Goal: Task Accomplishment & Management: Manage account settings

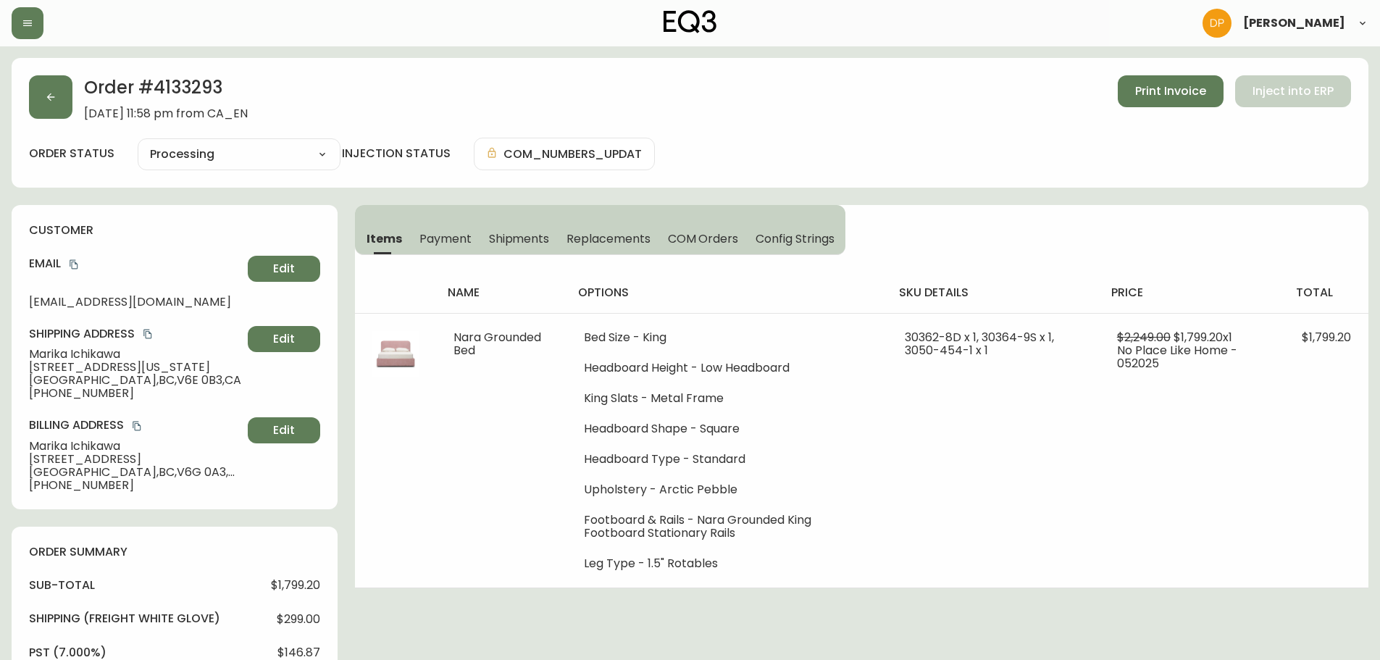
select select "PROCESSING"
click at [58, 89] on button "button" at bounding box center [50, 96] width 43 height 43
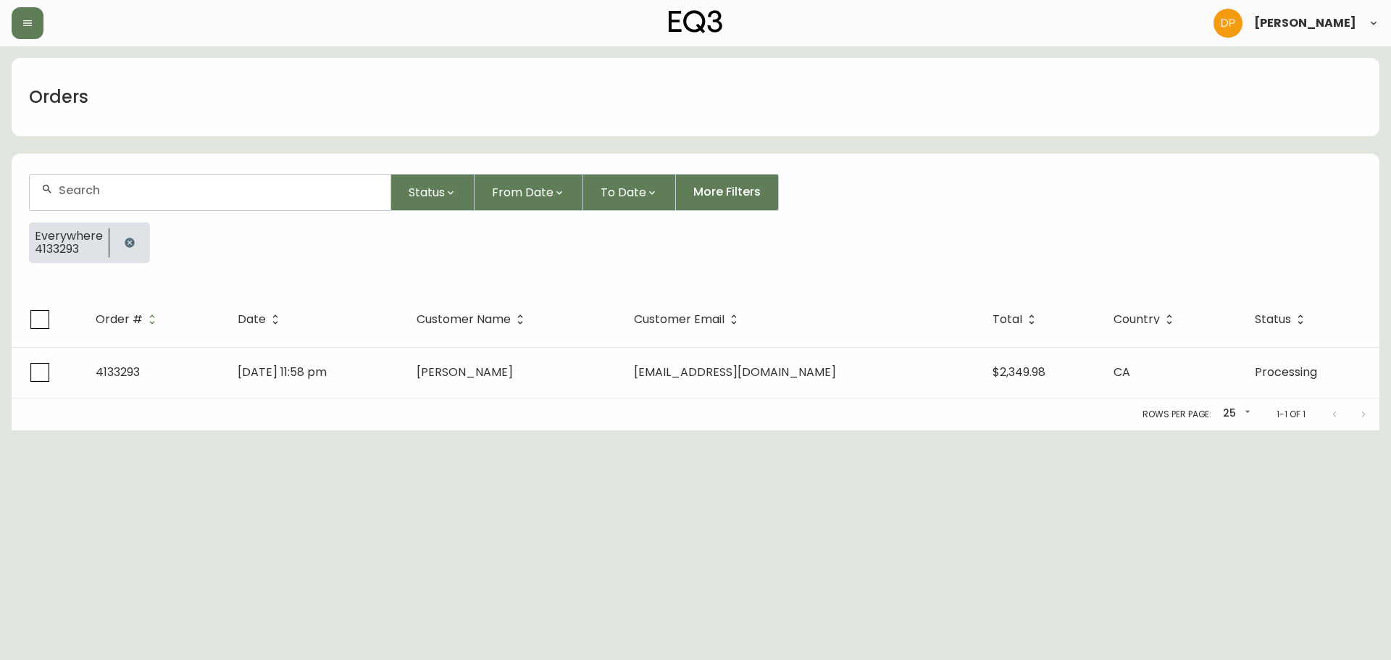
click at [130, 243] on icon "button" at bounding box center [129, 242] width 9 height 9
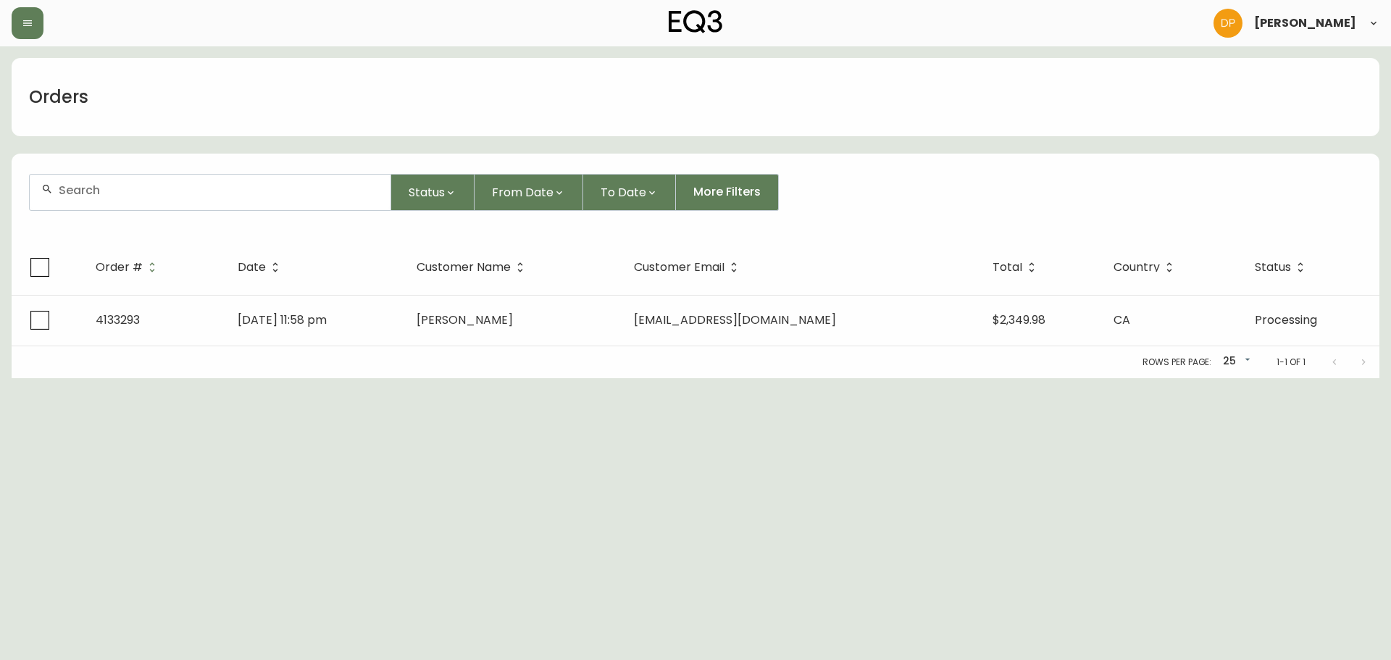
click at [115, 199] on div at bounding box center [210, 193] width 361 height 36
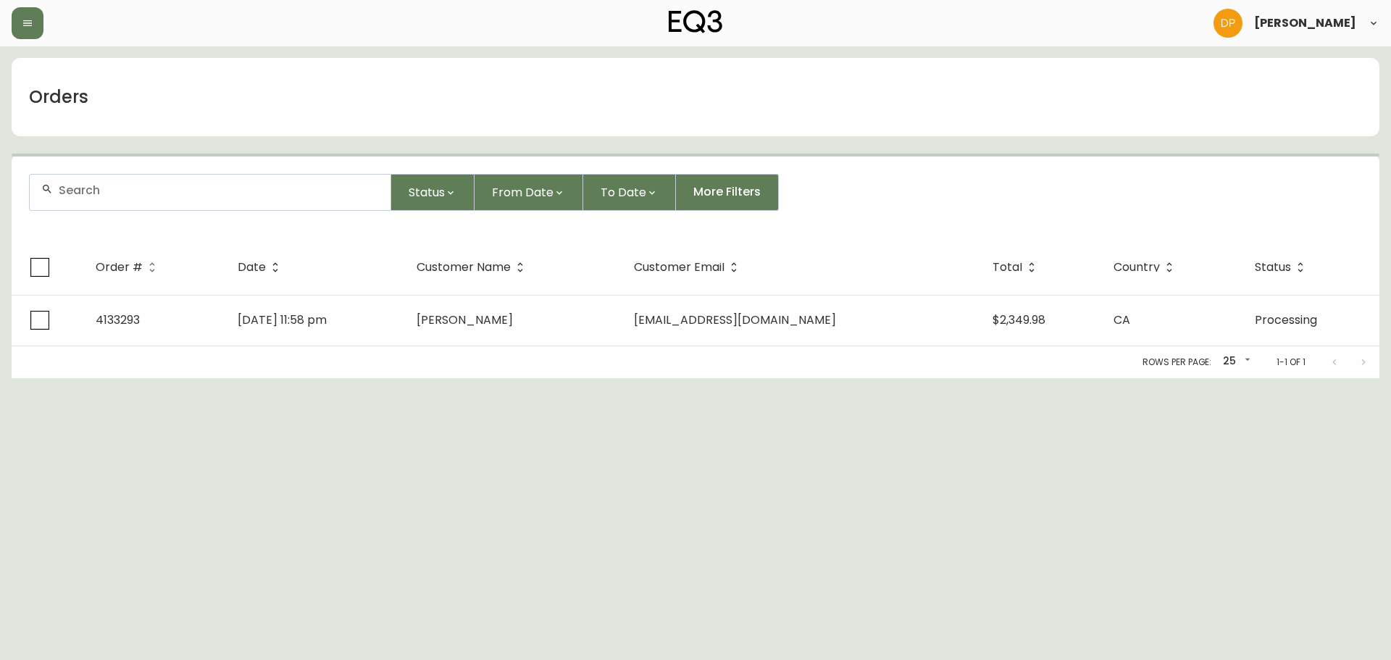
paste input "katrina.e.hertz@gmail.com"
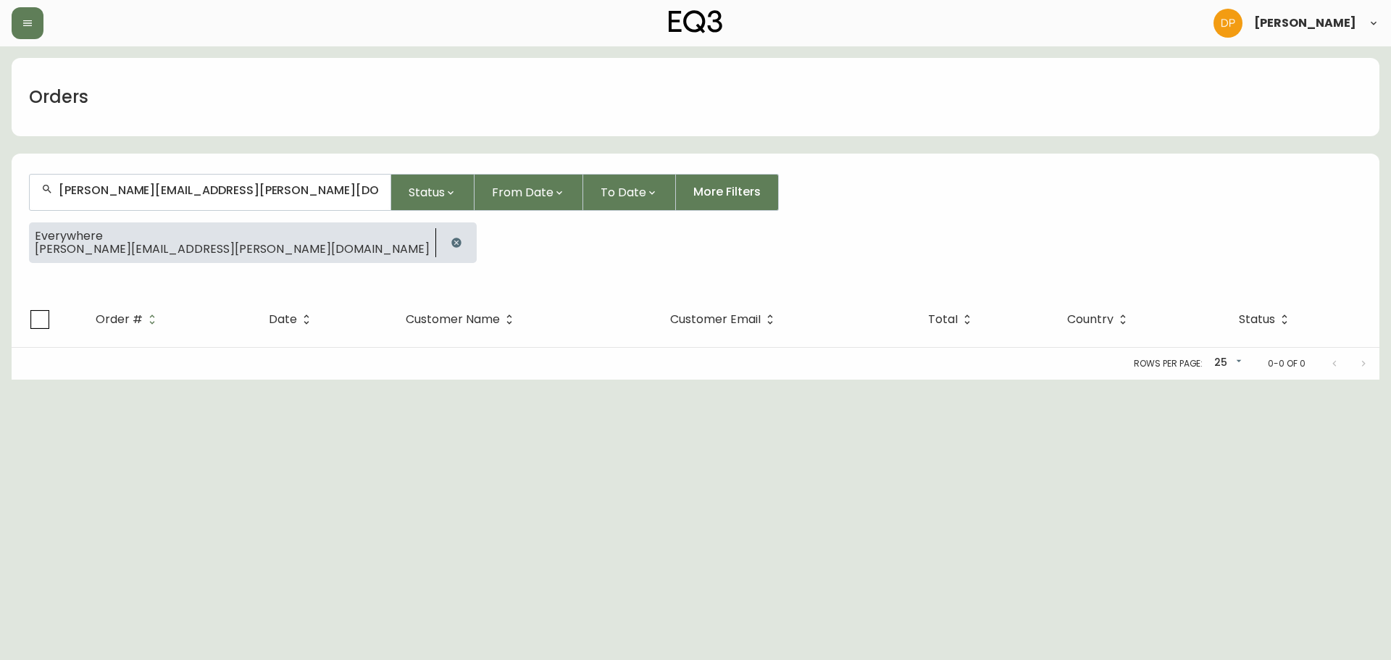
type input "katrina.e.hertz@gmail.com"
drag, startPoint x: 218, startPoint y: 246, endPoint x: 218, endPoint y: 237, distance: 8.7
click at [451, 246] on icon "button" at bounding box center [455, 242] width 9 height 9
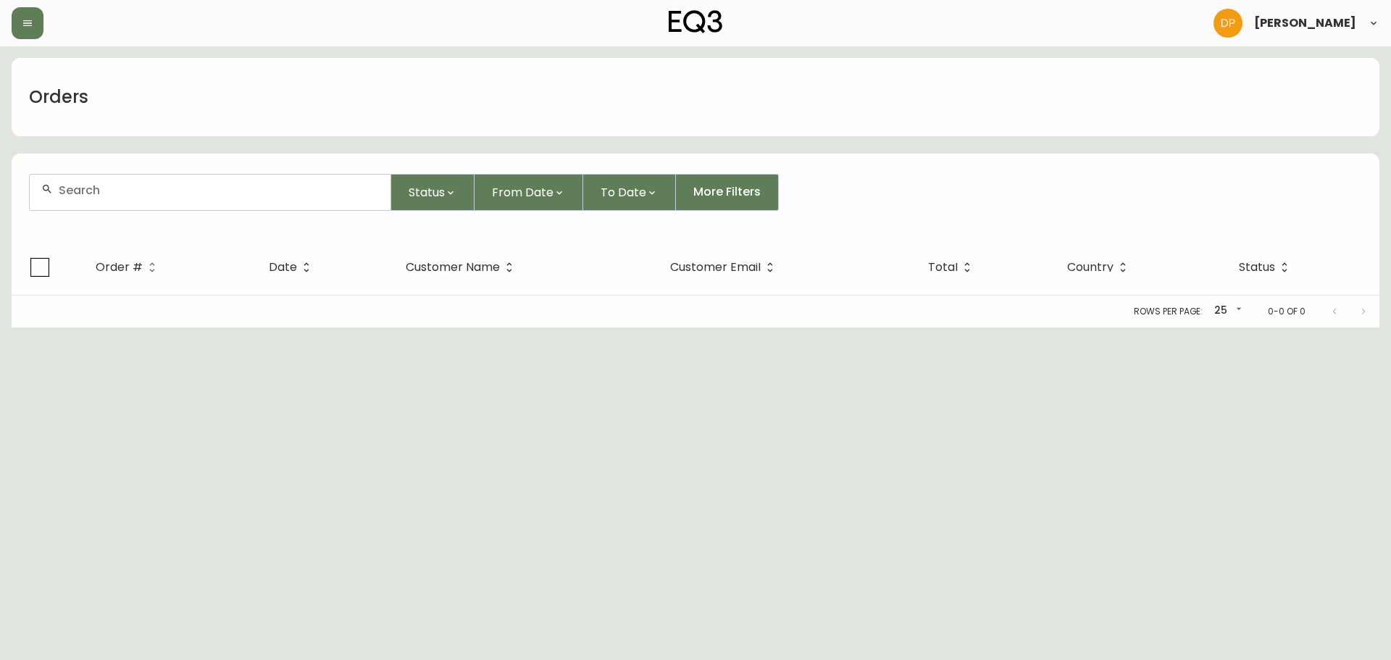
click at [222, 201] on div at bounding box center [210, 193] width 361 height 36
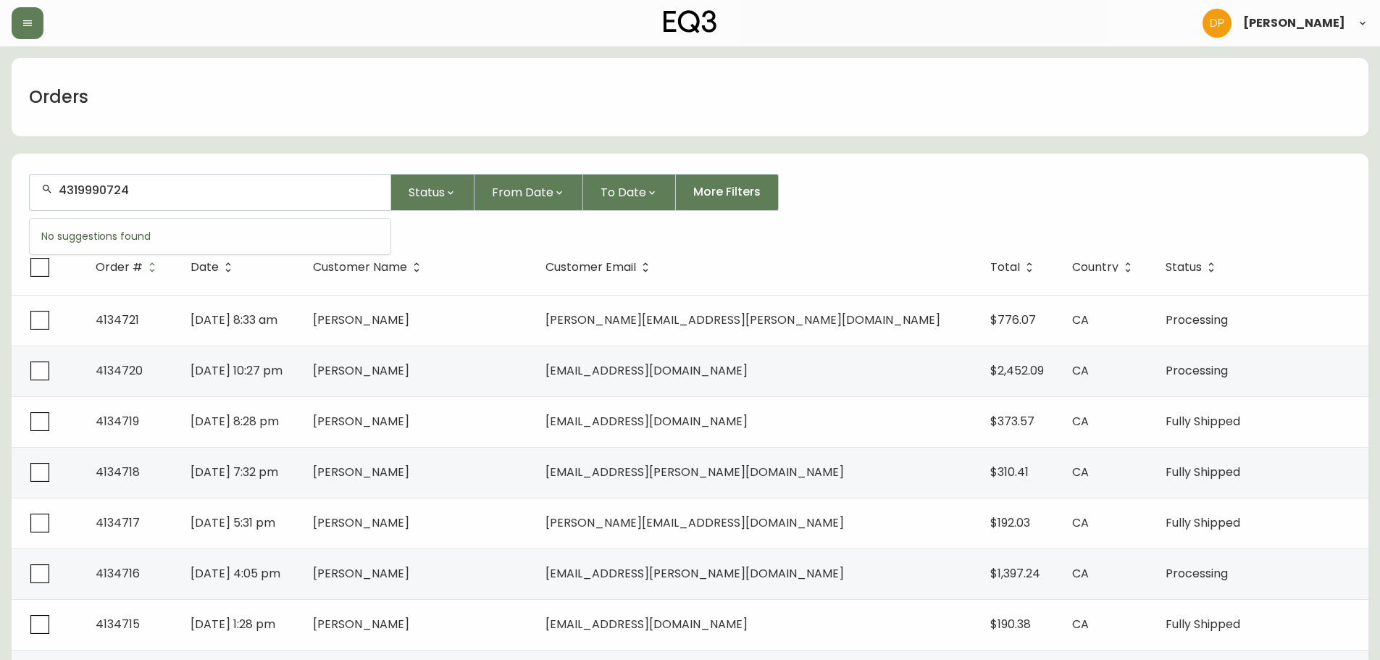
type input "4319990724"
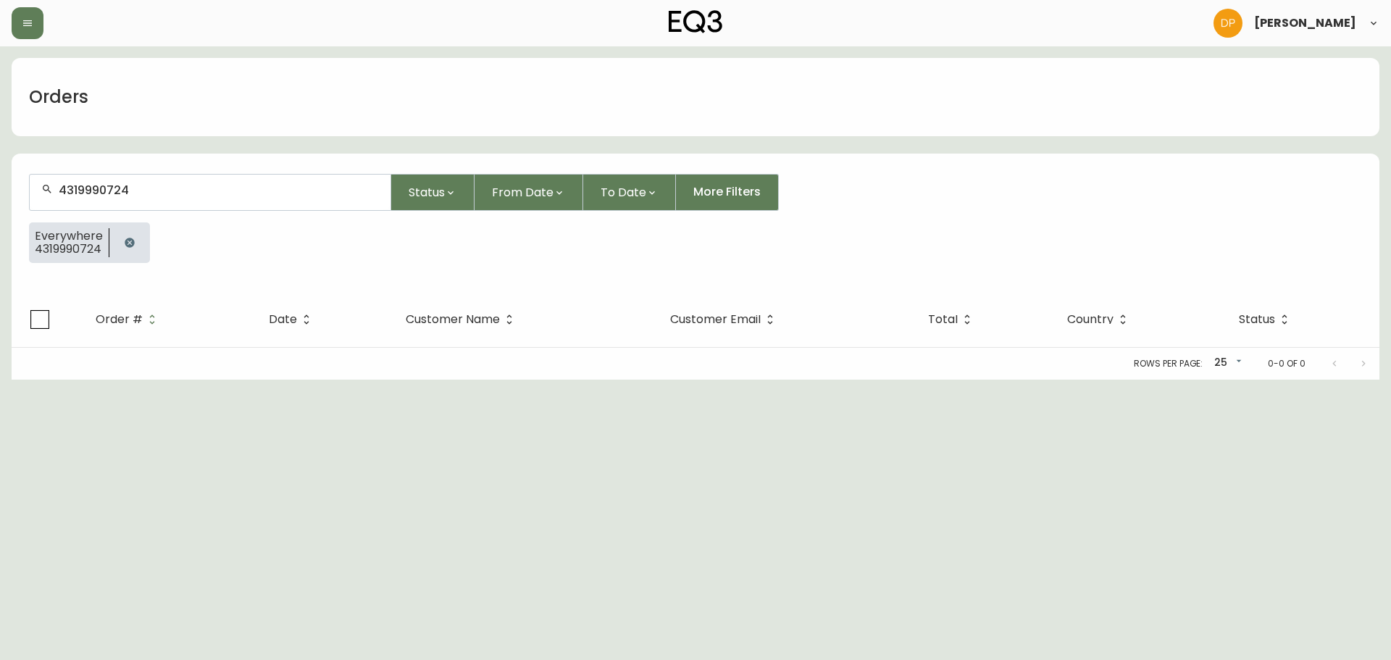
drag, startPoint x: 222, startPoint y: 201, endPoint x: -47, endPoint y: 214, distance: 269.8
click at [0, 214] on html "Danielle Pico Orders 4319990724 Status From Date To Date More Filters Everywher…" at bounding box center [695, 190] width 1391 height 380
click at [129, 238] on icon "button" at bounding box center [130, 243] width 12 height 12
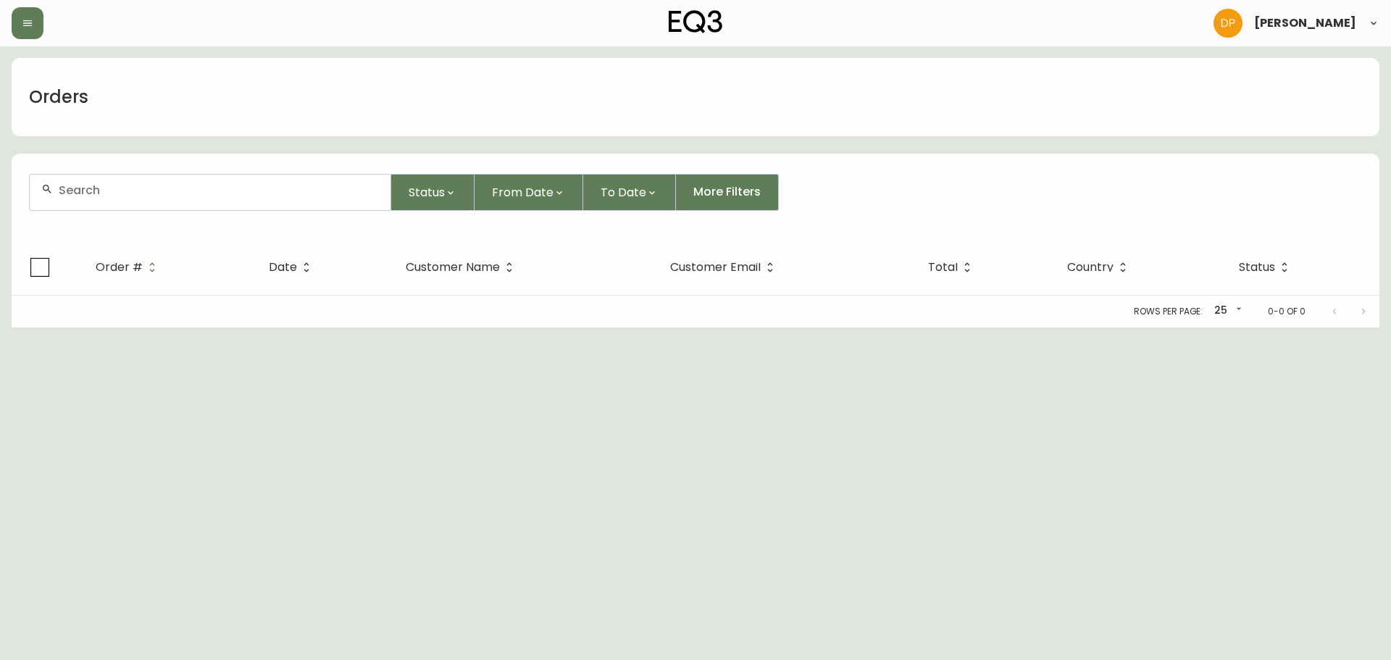
drag, startPoint x: 143, startPoint y: 197, endPoint x: 106, endPoint y: 197, distance: 37.7
click at [106, 197] on div at bounding box center [210, 193] width 361 height 36
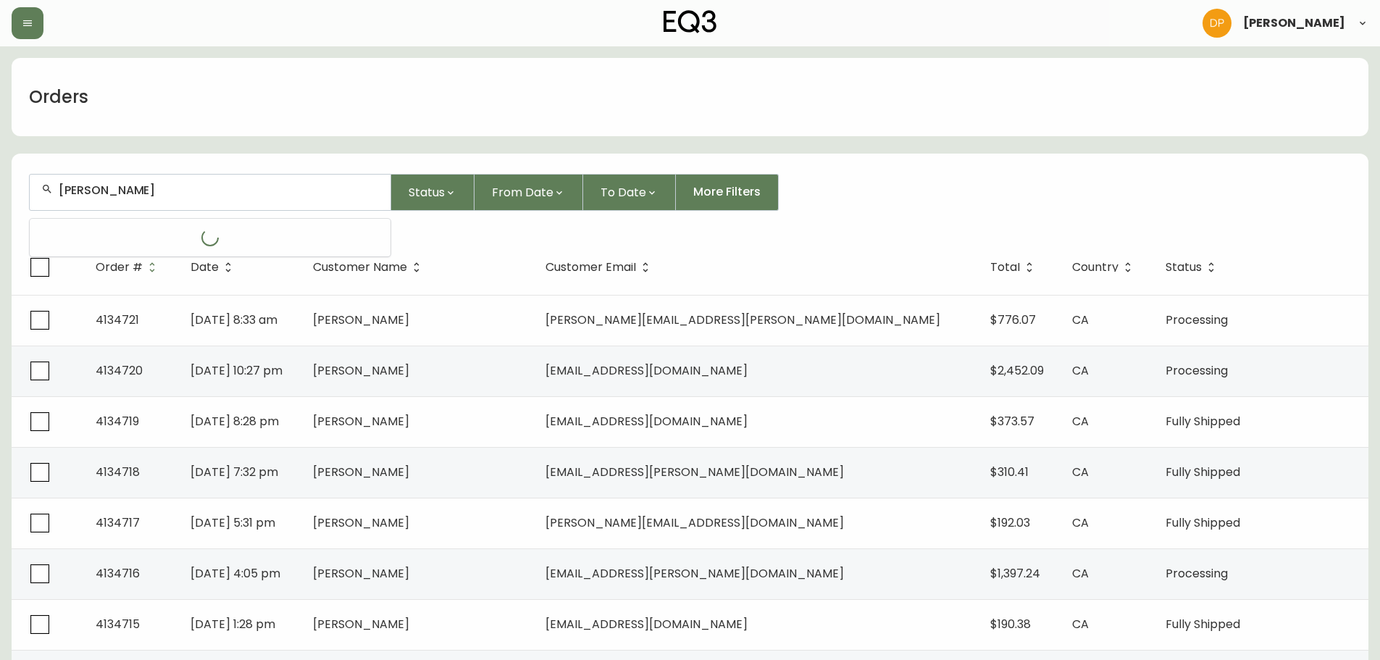
type input "jake"
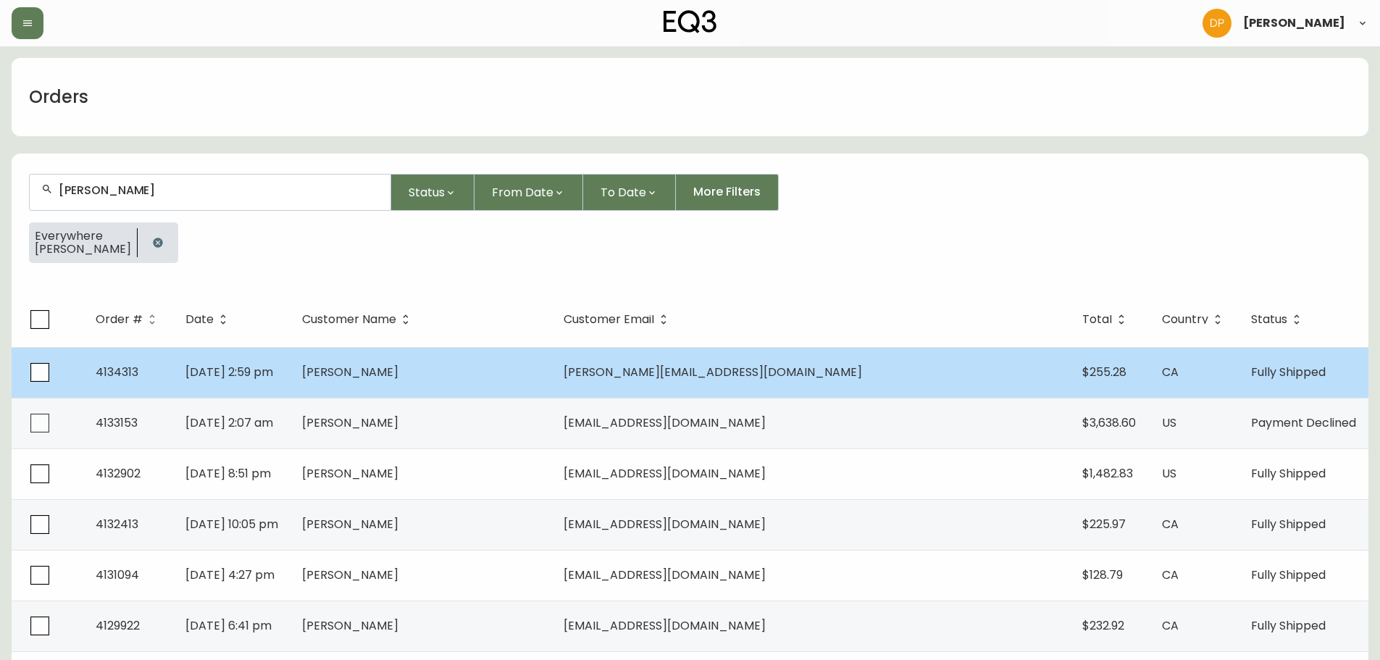
click at [291, 375] on td "Jul 24 2025, 2:59 pm" at bounding box center [232, 372] width 117 height 51
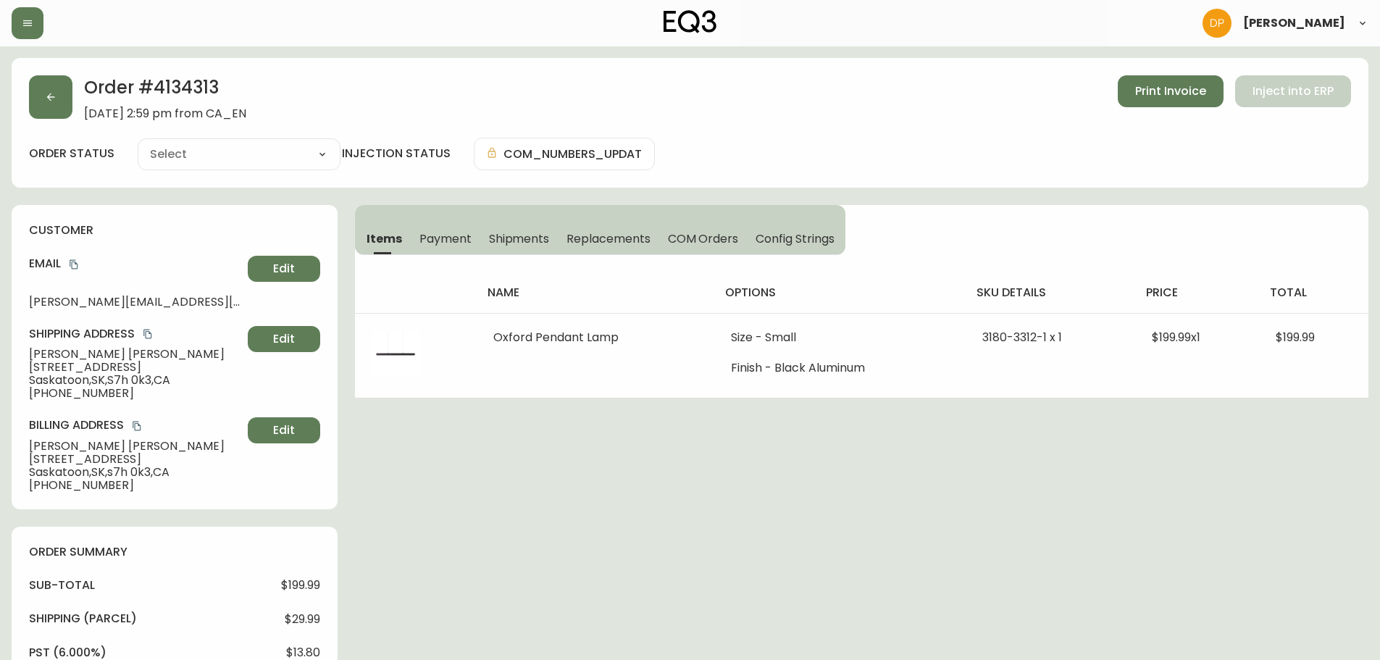
type input "Fully Shipped"
select select "FULLY_SHIPPED"
click at [43, 91] on button "button" at bounding box center [50, 96] width 43 height 43
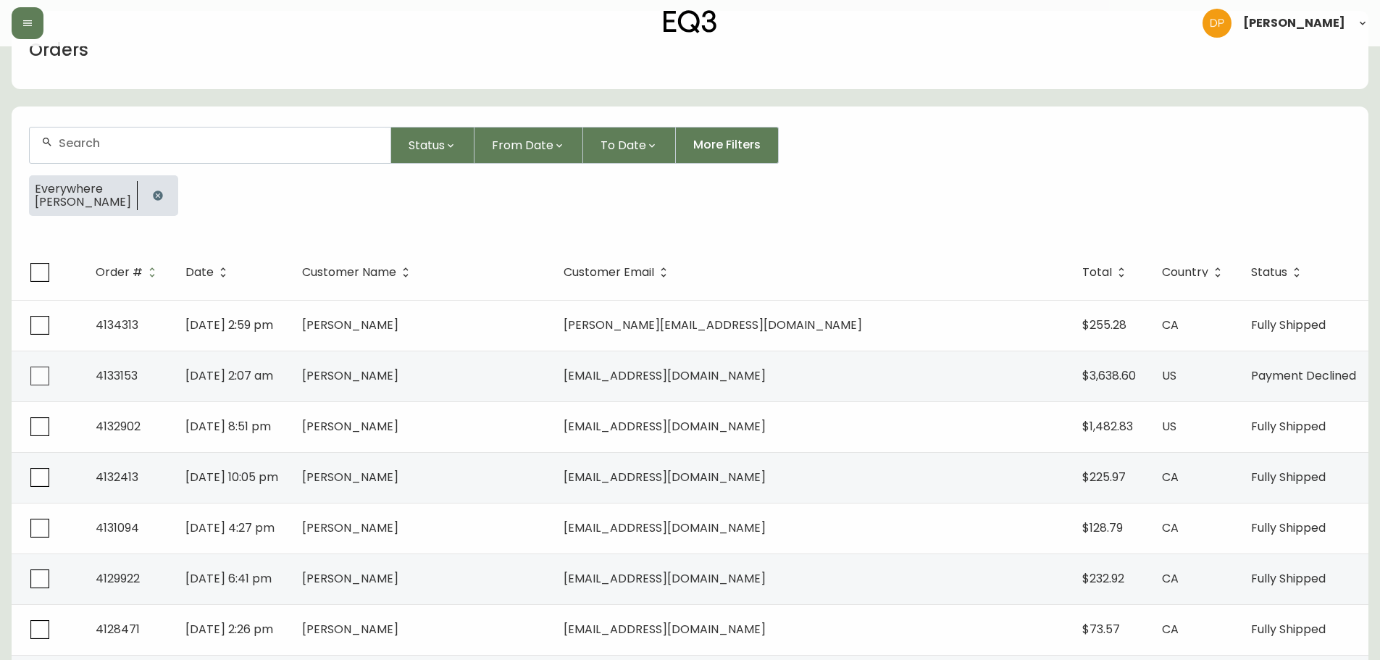
scroll to position [72, 0]
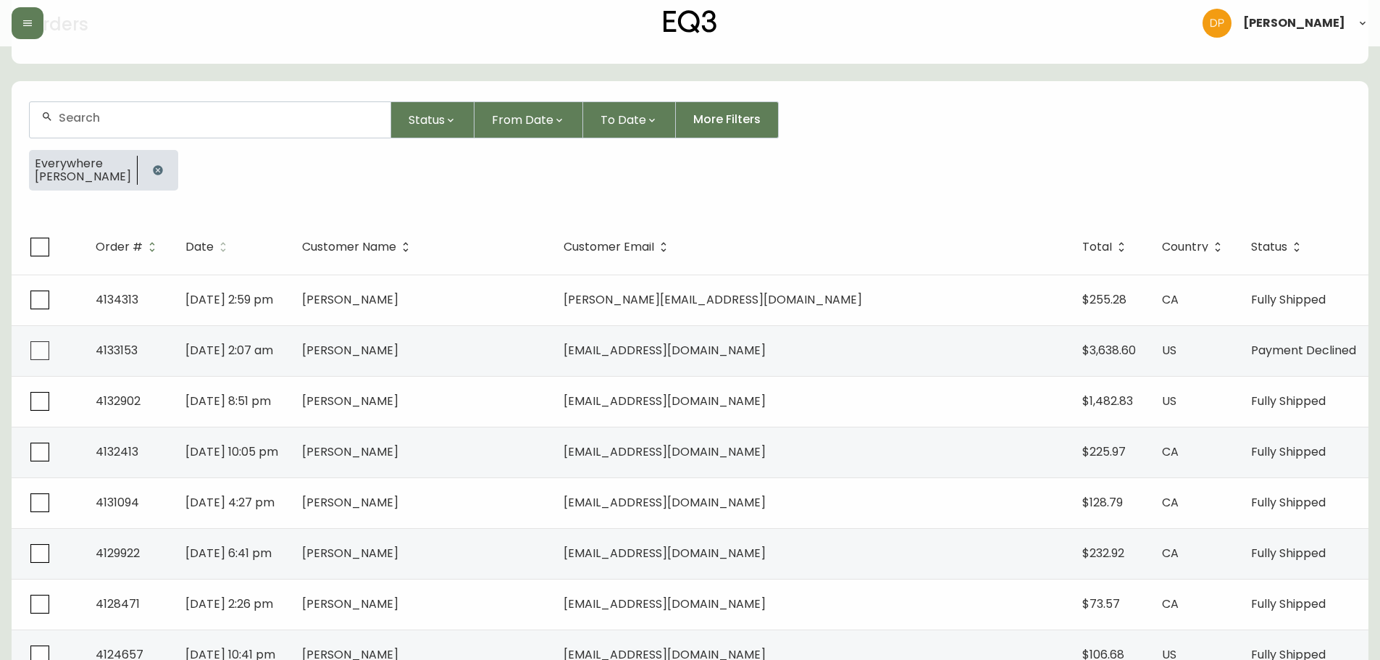
click at [230, 242] on icon at bounding box center [223, 247] width 13 height 13
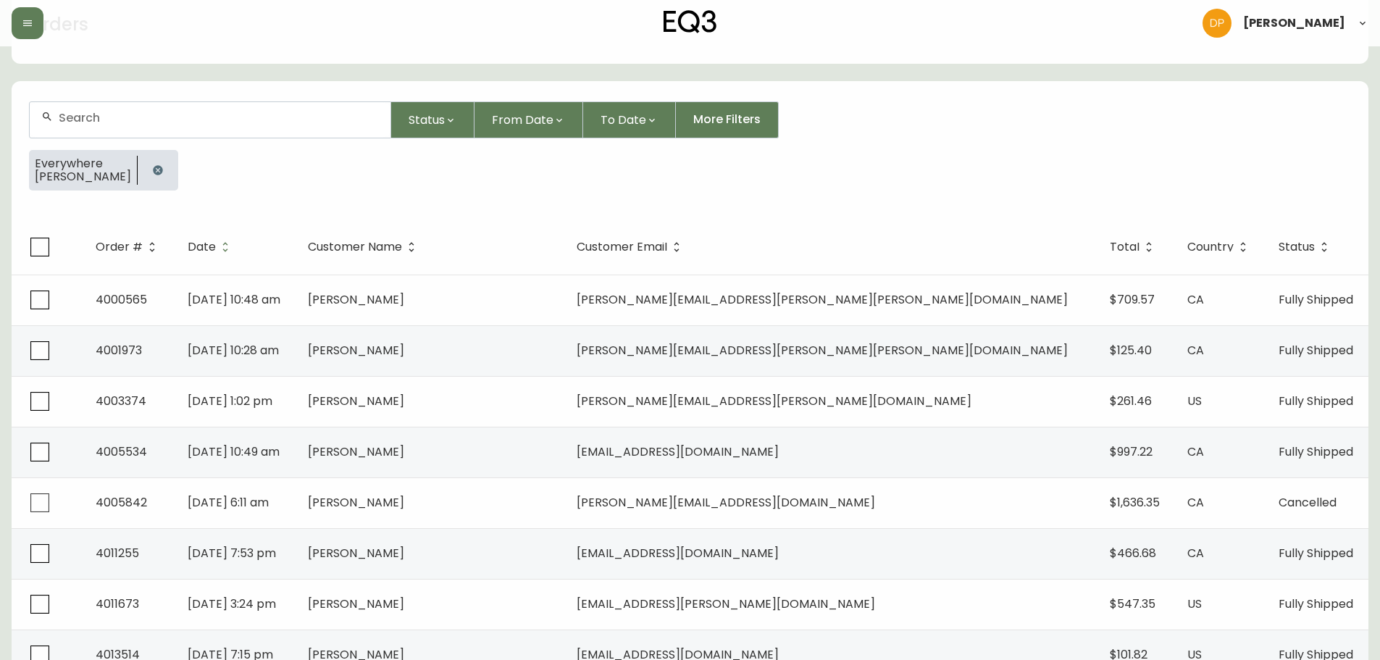
click at [232, 242] on icon at bounding box center [225, 247] width 13 height 13
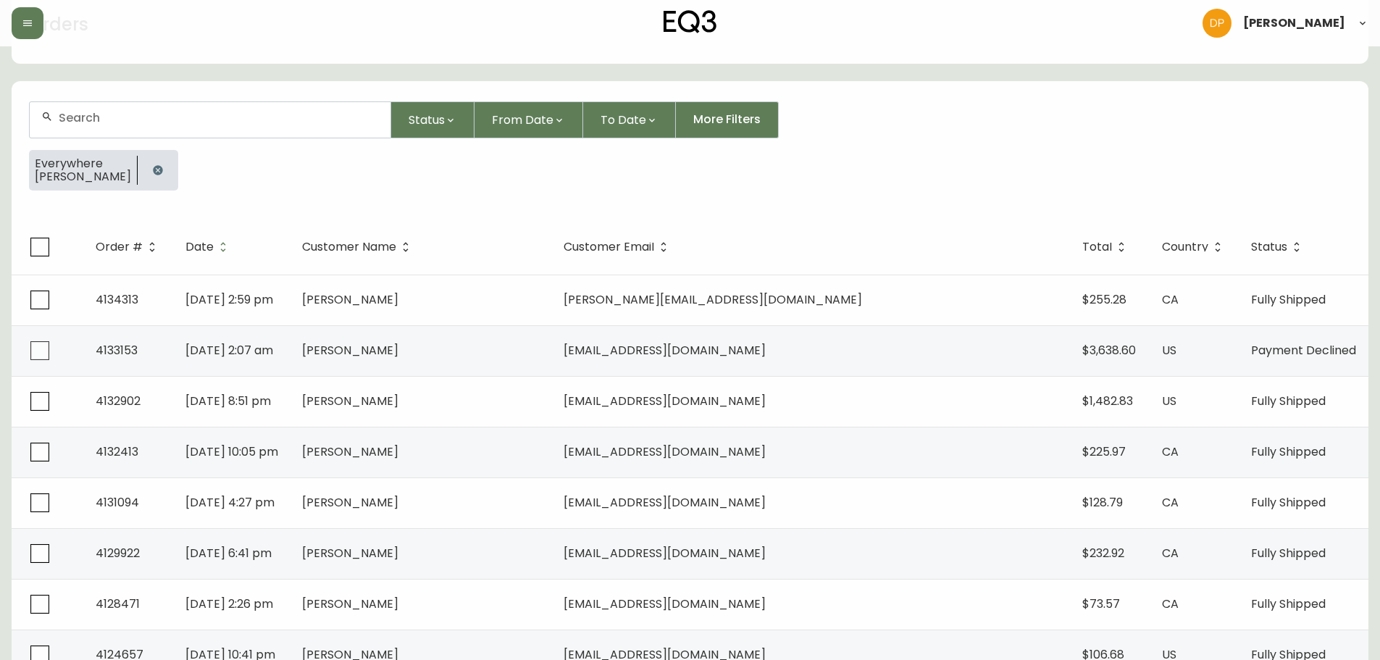
click at [153, 167] on icon "button" at bounding box center [157, 169] width 9 height 9
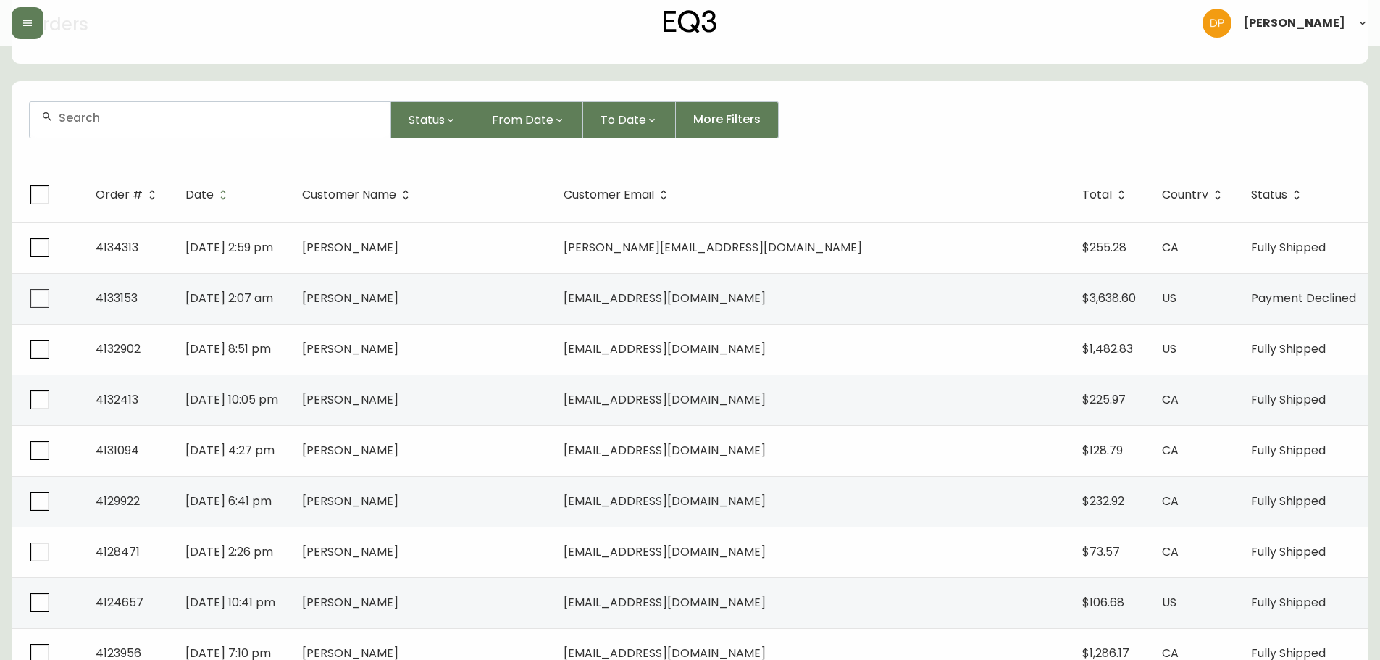
click at [131, 125] on div at bounding box center [210, 120] width 361 height 36
paste input "4131898"
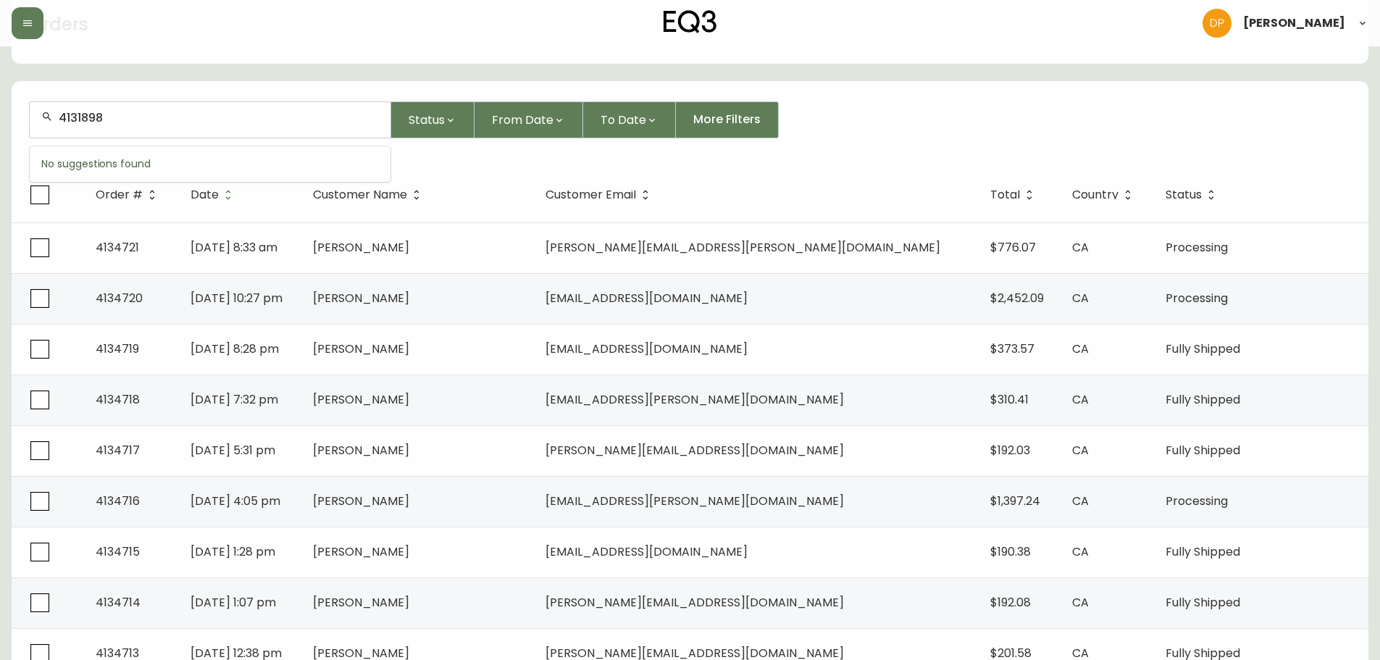
type input "4131898"
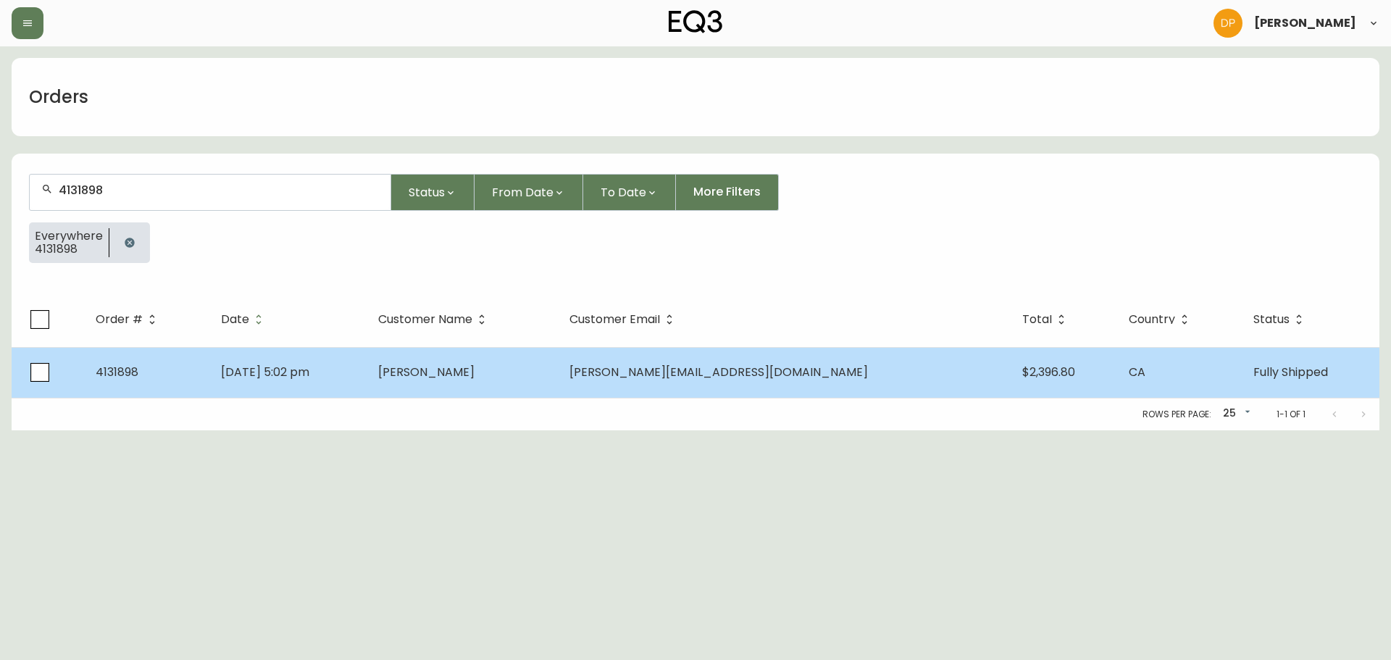
click at [475, 372] on span "Lisa Ducharme" at bounding box center [426, 372] width 96 height 17
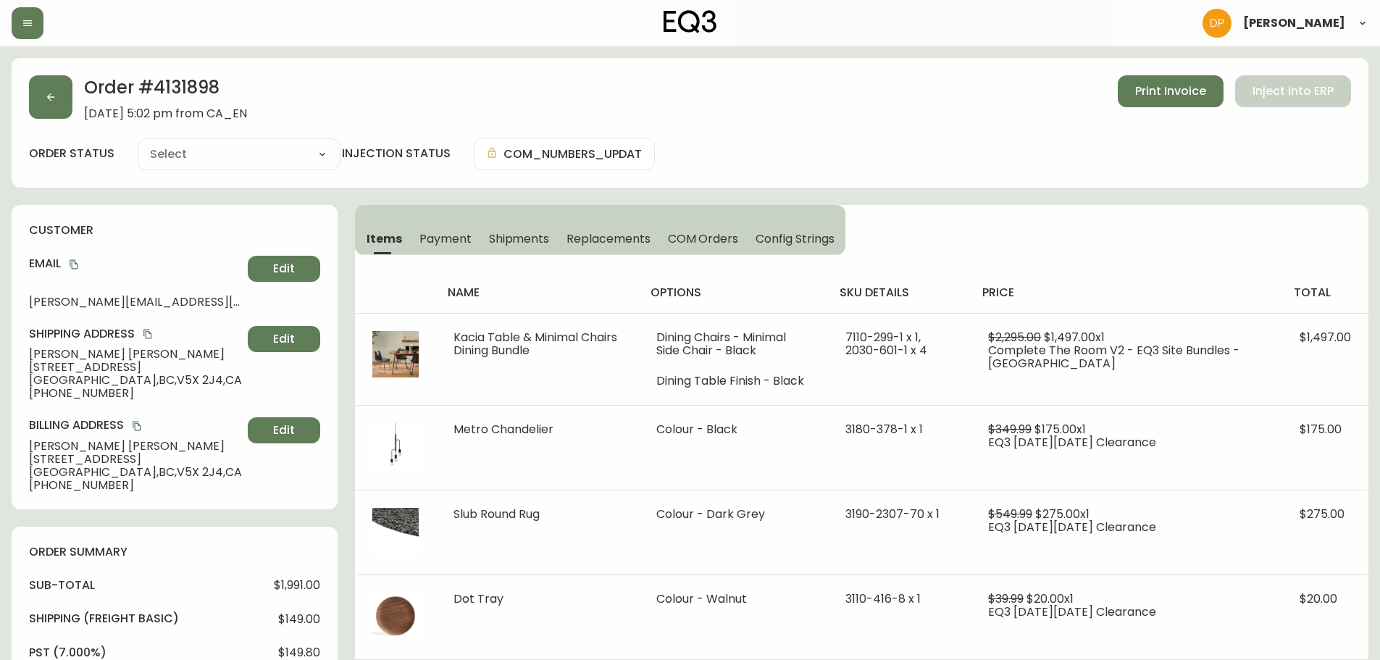
type input "Fully Shipped"
select select "FULLY_SHIPPED"
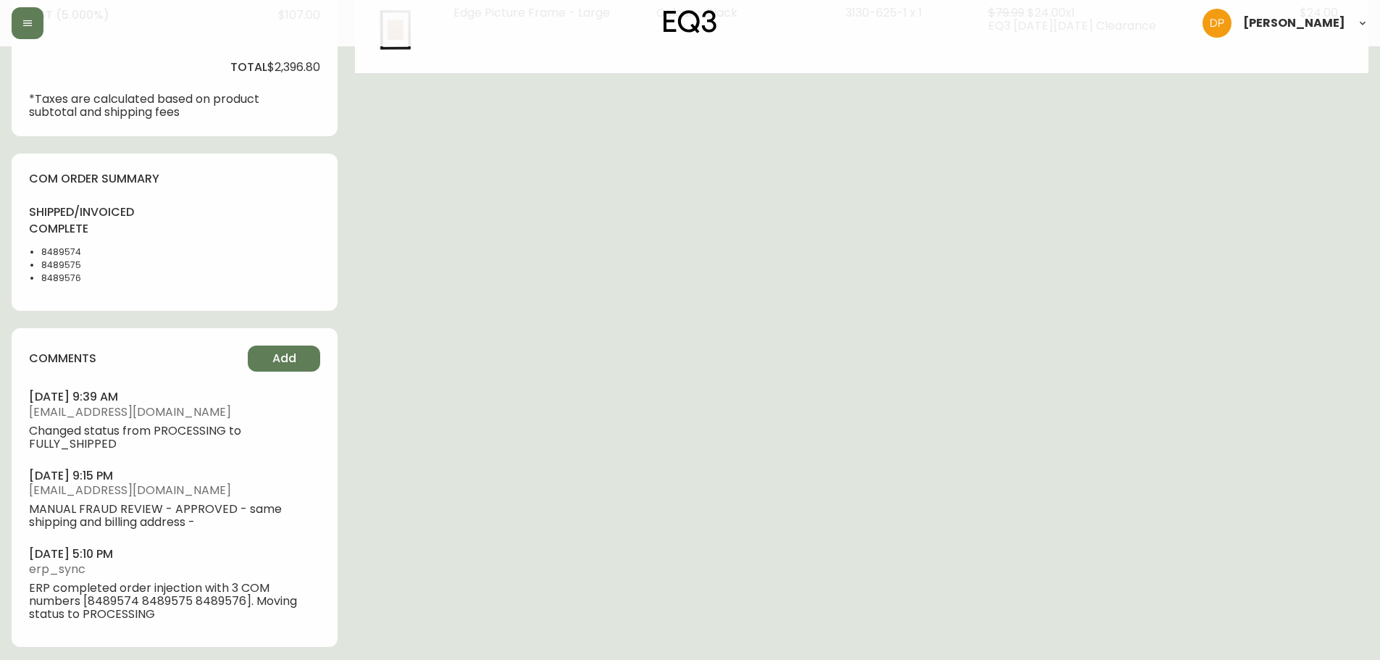
scroll to position [675, 0]
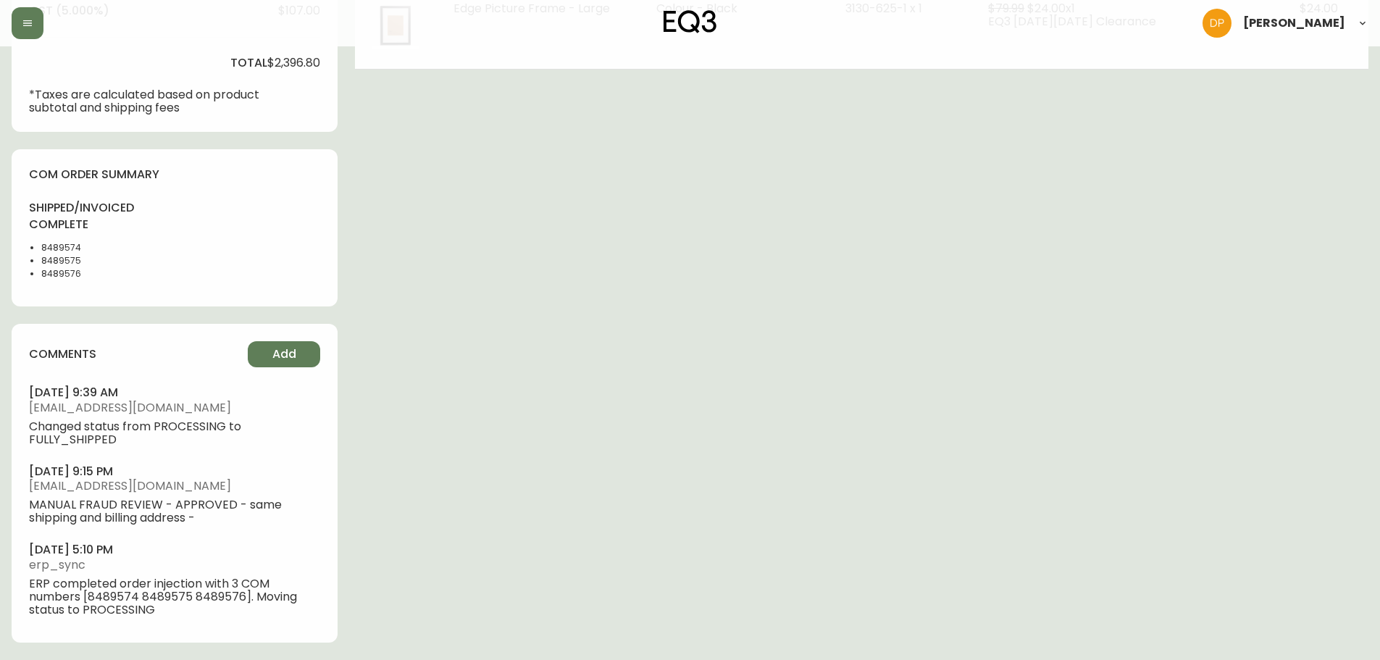
click at [126, 622] on div "comments Add april 02, 2025 at 9:39 am npereira@eq3.ca Changed status from PROC…" at bounding box center [175, 483] width 326 height 318
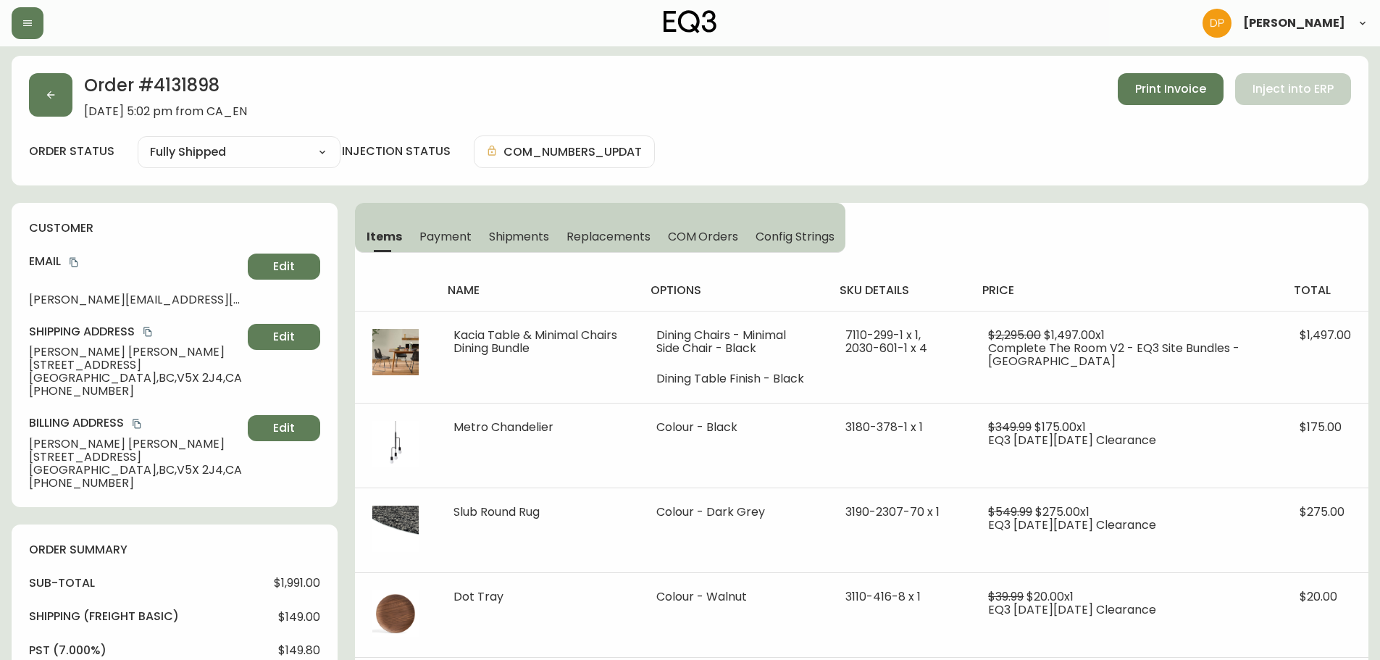
scroll to position [0, 0]
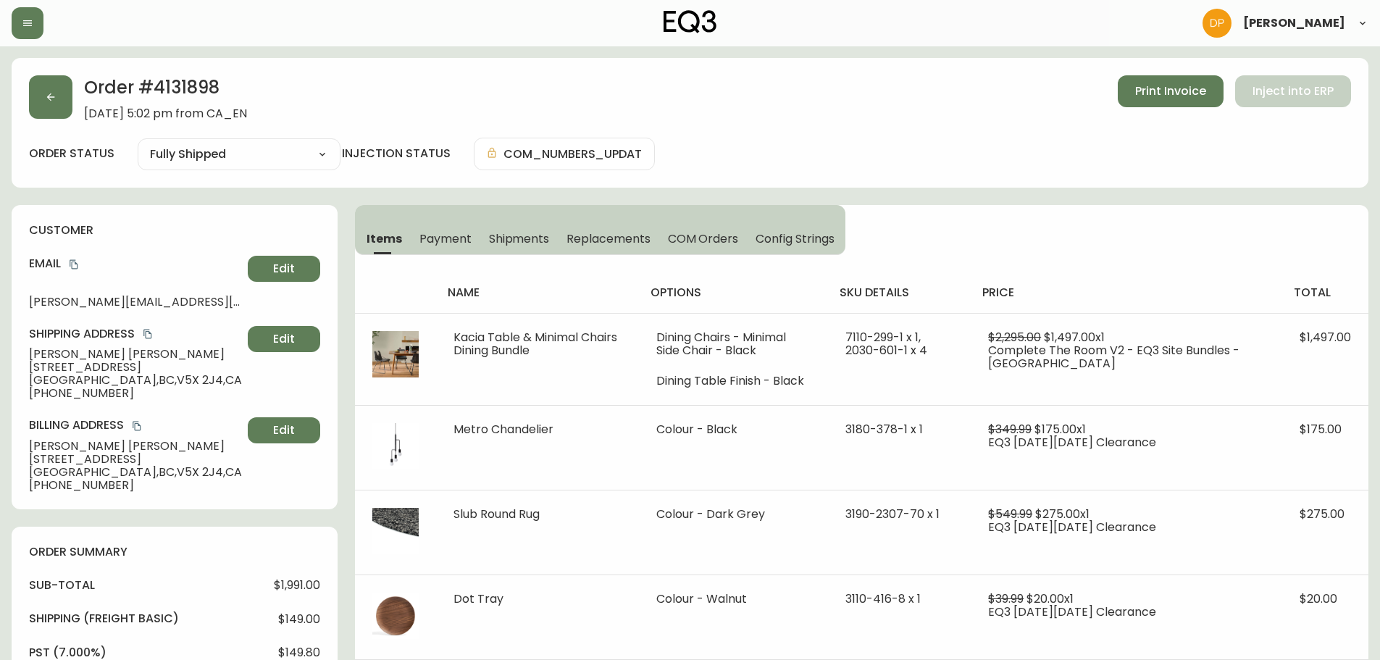
click at [179, 71] on div "Order # 4131898 March 23, 2025 at 5:02 pm from CA_EN Print Invoice Inject into …" at bounding box center [690, 123] width 1357 height 130
click at [182, 75] on div "Order # 4131898 March 23, 2025 at 5:02 pm from CA_EN Print Invoice Inject into …" at bounding box center [690, 123] width 1357 height 130
click at [187, 78] on h2 "Order # 4131898" at bounding box center [165, 91] width 163 height 32
click at [191, 82] on h2 "Order # 4131898" at bounding box center [165, 91] width 163 height 32
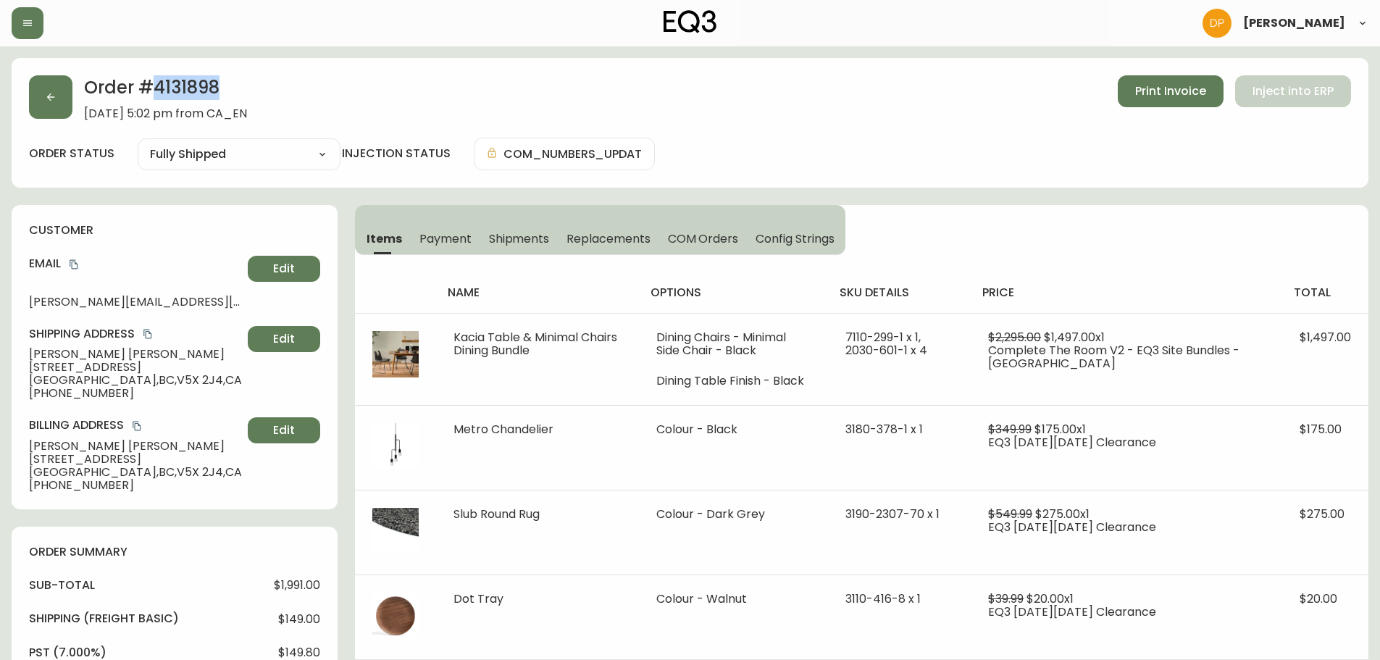
click at [191, 82] on h2 "Order # 4131898" at bounding box center [165, 91] width 163 height 32
copy h2 "4131898"
